Goal: Information Seeking & Learning: Learn about a topic

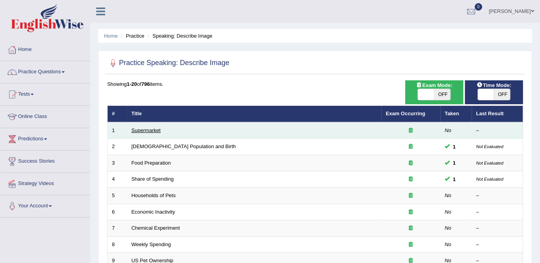
click at [140, 128] on link "Supermarket" at bounding box center [145, 131] width 29 height 6
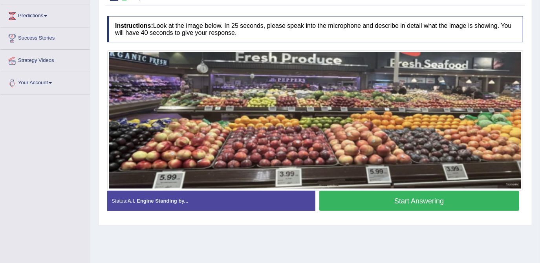
scroll to position [111, 0]
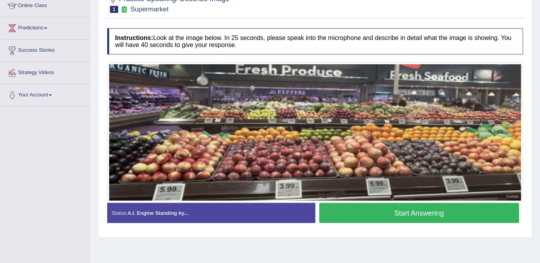
click at [401, 212] on button "Start Answering" at bounding box center [419, 213] width 200 height 20
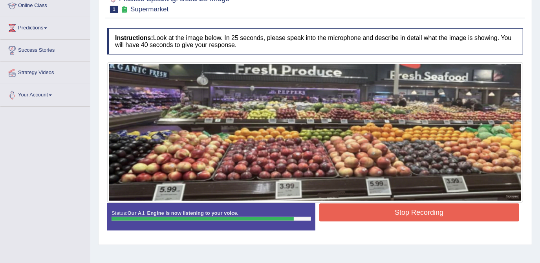
click at [402, 210] on button "Stop Recording" at bounding box center [419, 213] width 200 height 18
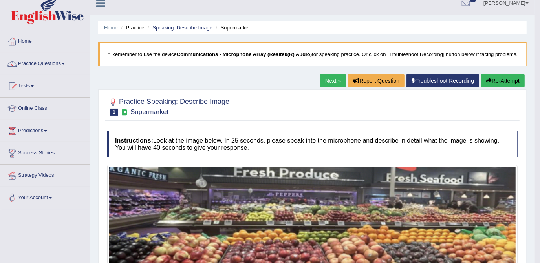
scroll to position [4, 0]
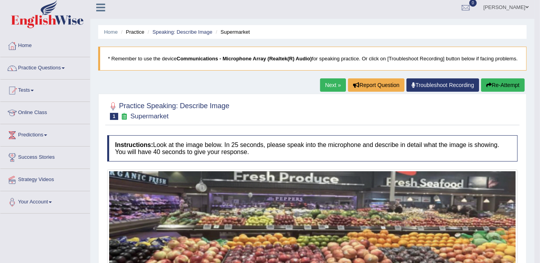
click at [335, 86] on link "Next »" at bounding box center [333, 85] width 26 height 13
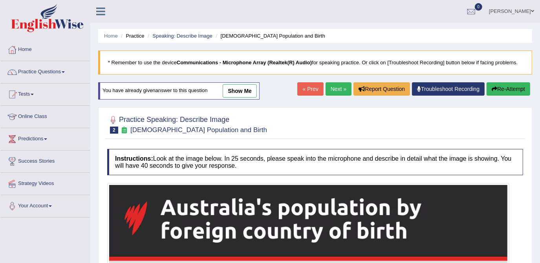
click at [506, 90] on button "Re-Attempt" at bounding box center [508, 88] width 44 height 13
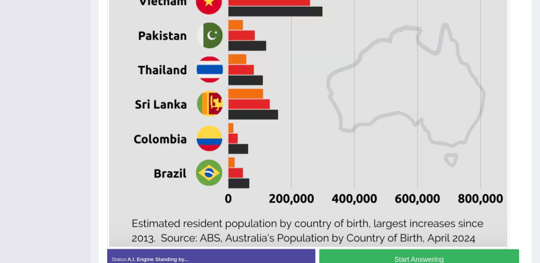
scroll to position [490, 0]
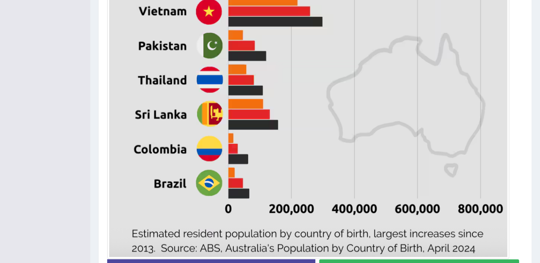
scroll to position [490, 0]
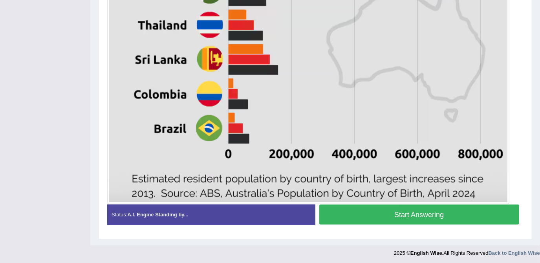
click at [412, 215] on button "Start Answering" at bounding box center [419, 215] width 200 height 20
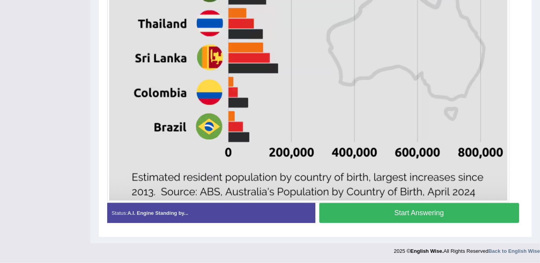
scroll to position [484, 0]
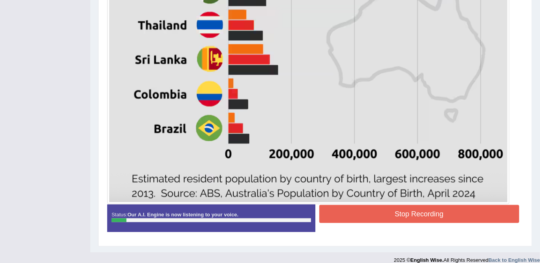
click at [366, 214] on button "Stop Recording" at bounding box center [419, 214] width 200 height 18
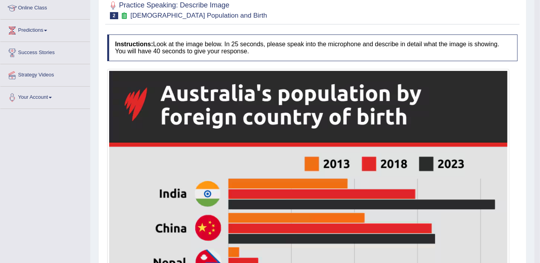
scroll to position [0, 0]
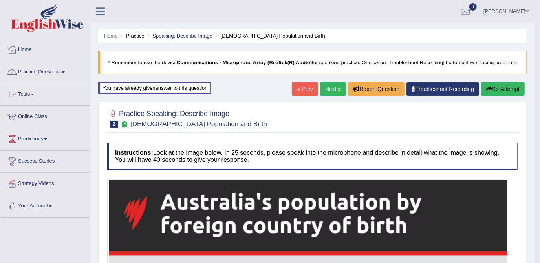
click at [501, 85] on button "Re-Attempt" at bounding box center [503, 88] width 44 height 13
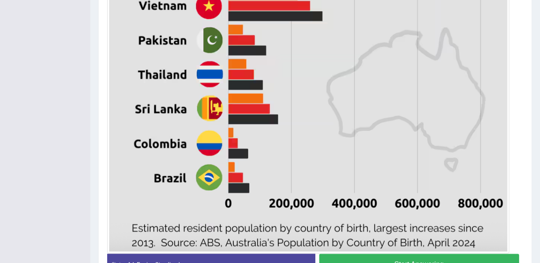
scroll to position [490, 0]
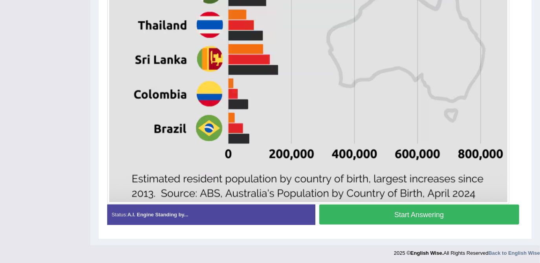
click at [408, 210] on button "Start Answering" at bounding box center [419, 215] width 200 height 20
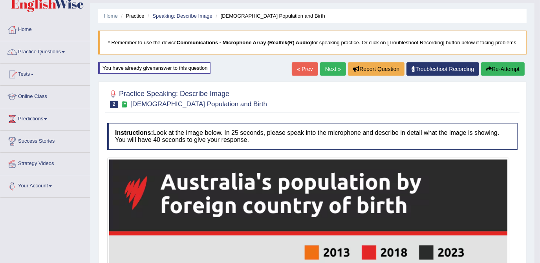
scroll to position [0, 0]
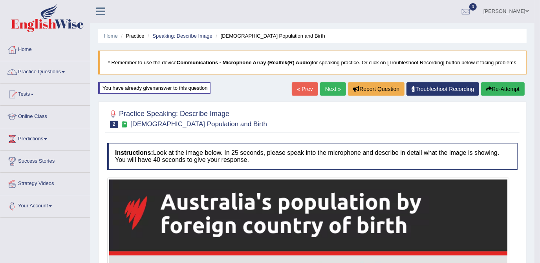
click at [336, 86] on link "Next »" at bounding box center [333, 88] width 26 height 13
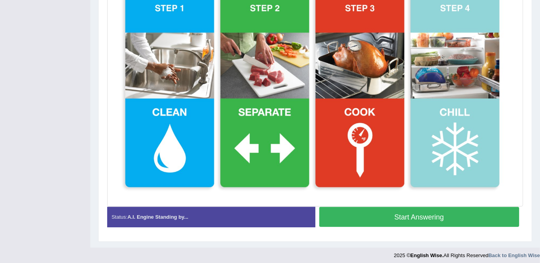
scroll to position [227, 0]
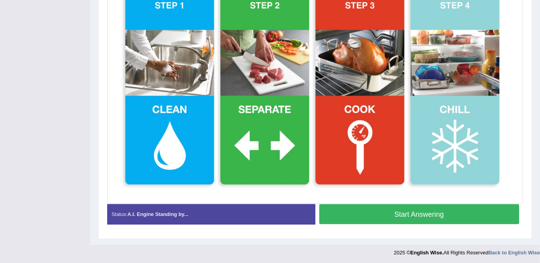
drag, startPoint x: 528, startPoint y: 233, endPoint x: 528, endPoint y: 225, distance: 7.9
click at [528, 225] on div "Practice Speaking: Describe Image 3 Food Preparation Instructions: Look at the …" at bounding box center [315, 59] width 434 height 359
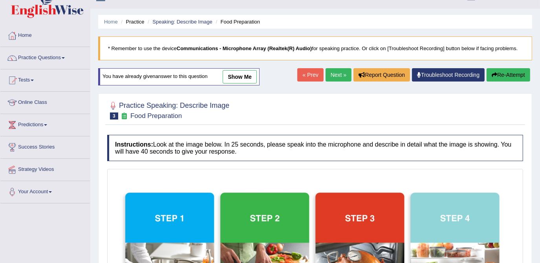
scroll to position [0, 0]
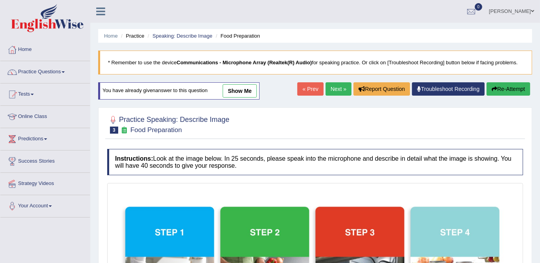
click at [339, 88] on link "Next »" at bounding box center [338, 88] width 26 height 13
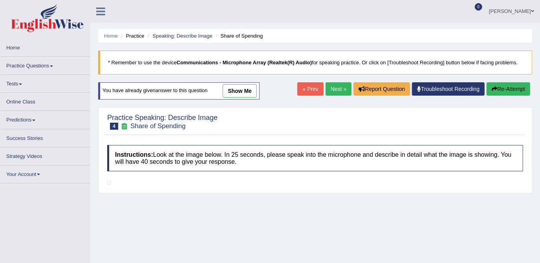
click at [341, 85] on link "Next »" at bounding box center [338, 88] width 26 height 13
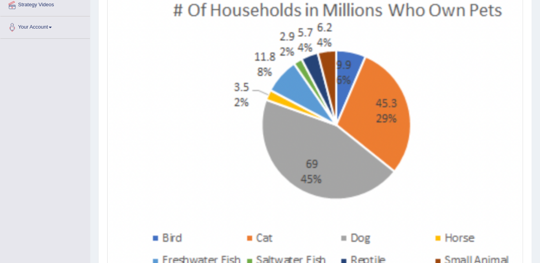
scroll to position [191, 0]
